Goal: Task Accomplishment & Management: Manage account settings

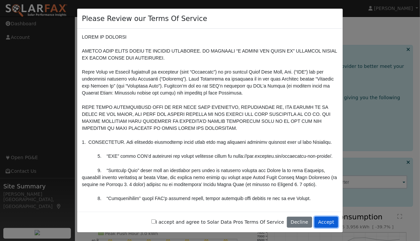
click at [326, 218] on button "Accept" at bounding box center [327, 222] width 24 height 11
click at [328, 222] on button "Accept" at bounding box center [327, 222] width 24 height 11
click at [172, 217] on div "Please check 'I accept and agree' first" at bounding box center [178, 209] width 88 height 16
drag, startPoint x: 172, startPoint y: 218, endPoint x: 176, endPoint y: 224, distance: 7.3
click at [176, 224] on label "I accept and agree to Solar Data Pros Terms Of Service" at bounding box center [217, 222] width 133 height 7
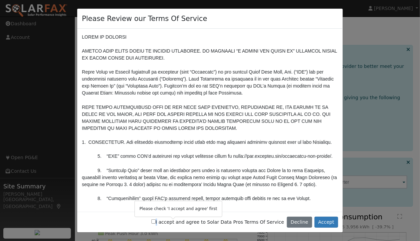
click at [156, 222] on input "I accept and agree to Solar Data Pros Terms Of Service" at bounding box center [153, 221] width 4 height 4
checkbox input "true"
click at [331, 219] on button "Accept" at bounding box center [327, 222] width 24 height 11
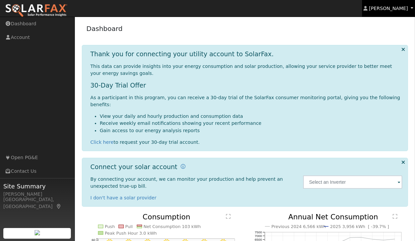
click at [393, 6] on span "[PERSON_NAME]" at bounding box center [388, 8] width 39 height 5
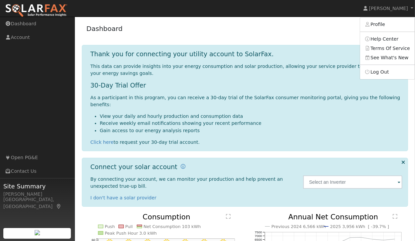
click at [381, 82] on h1 "30-Day Trial Offer" at bounding box center [247, 86] width 312 height 8
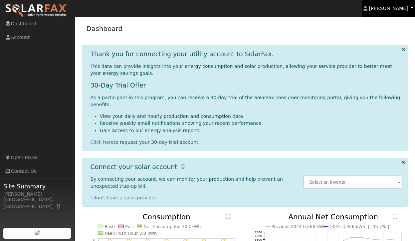
click at [399, 6] on span "[PERSON_NAME]" at bounding box center [388, 8] width 39 height 5
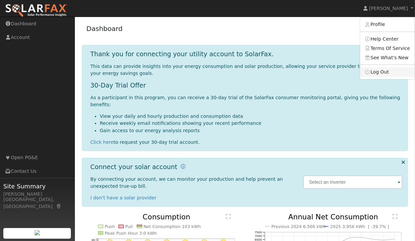
click at [387, 68] on link "Log Out" at bounding box center [387, 71] width 55 height 9
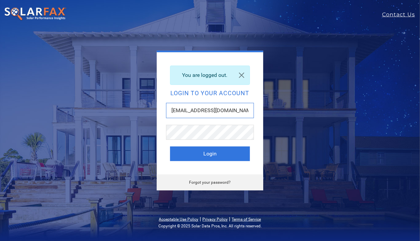
click at [237, 109] on input "jenlouise.d@esauthority.com" at bounding box center [210, 110] width 88 height 15
type input "jenlouise@aztecsolar.com"
click at [224, 151] on button "Login" at bounding box center [210, 153] width 80 height 15
